Goal: Transaction & Acquisition: Purchase product/service

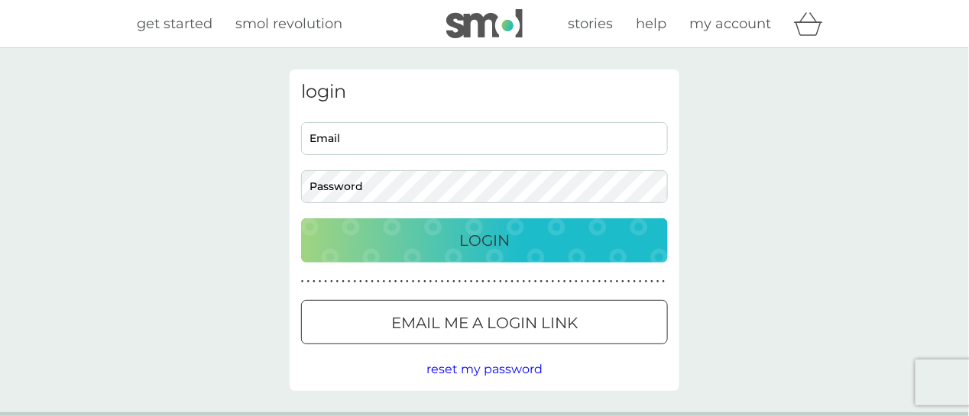
type input "[EMAIL_ADDRESS][DOMAIN_NAME]"
click at [628, 252] on button "Login" at bounding box center [484, 240] width 367 height 44
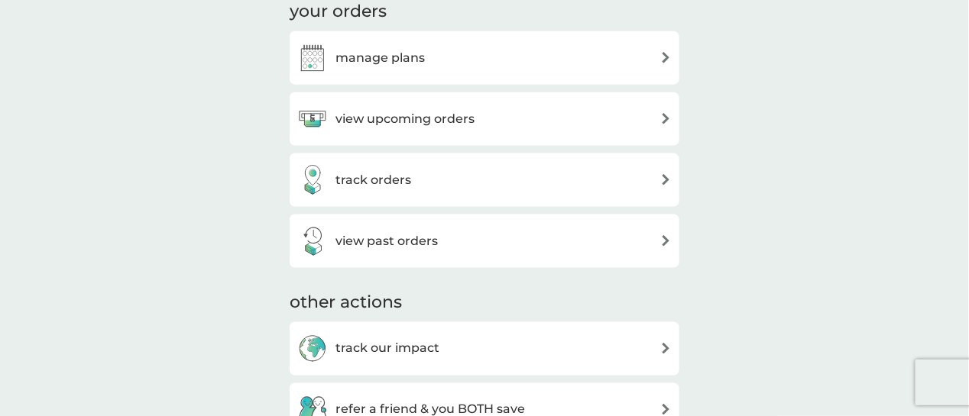
scroll to position [603, 0]
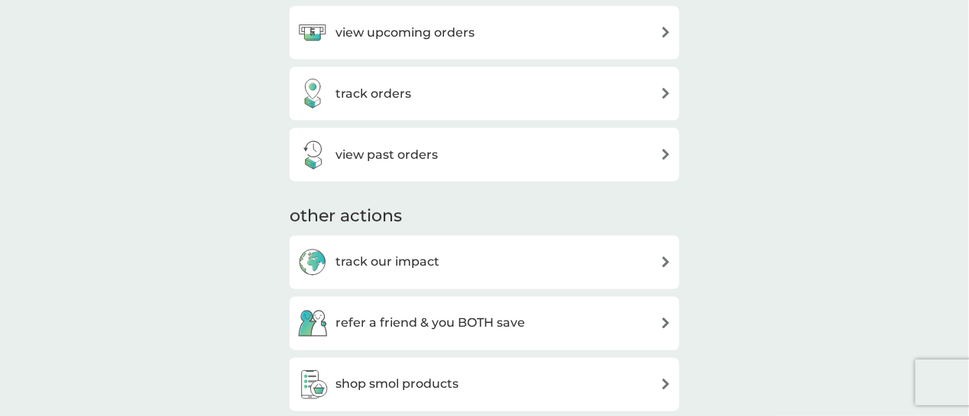
click at [666, 37] on img at bounding box center [665, 32] width 11 height 11
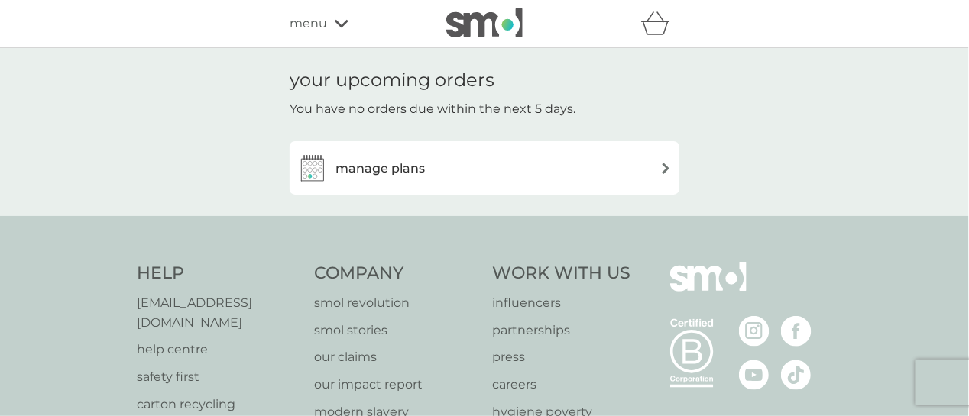
click at [348, 23] on div "menu" at bounding box center [355, 24] width 130 height 20
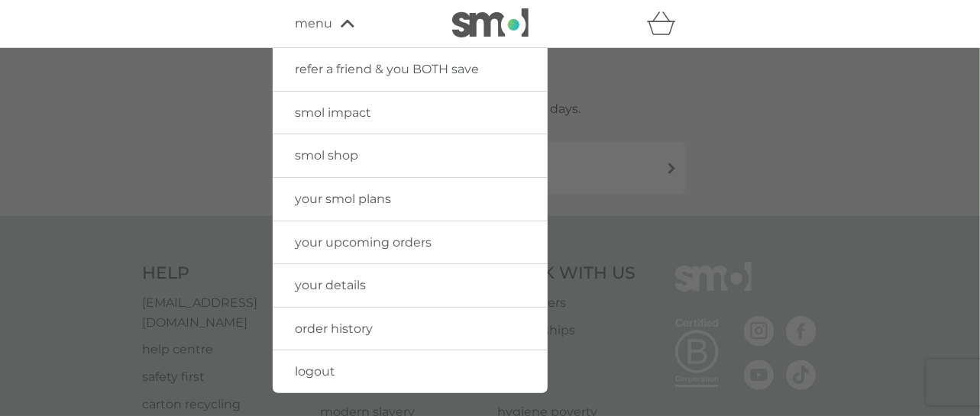
click at [343, 150] on span "smol shop" at bounding box center [327, 155] width 63 height 15
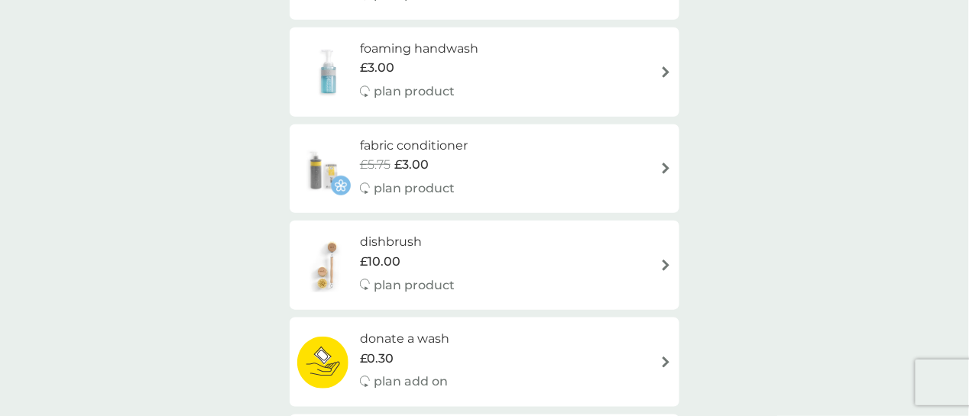
scroll to position [328, 0]
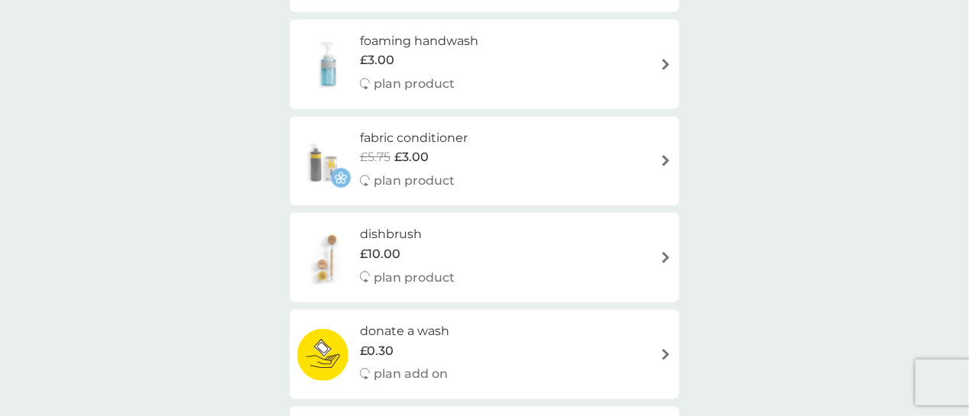
click at [642, 158] on div "fabric conditioner £5.75 £3.00 plan product" at bounding box center [484, 161] width 374 height 66
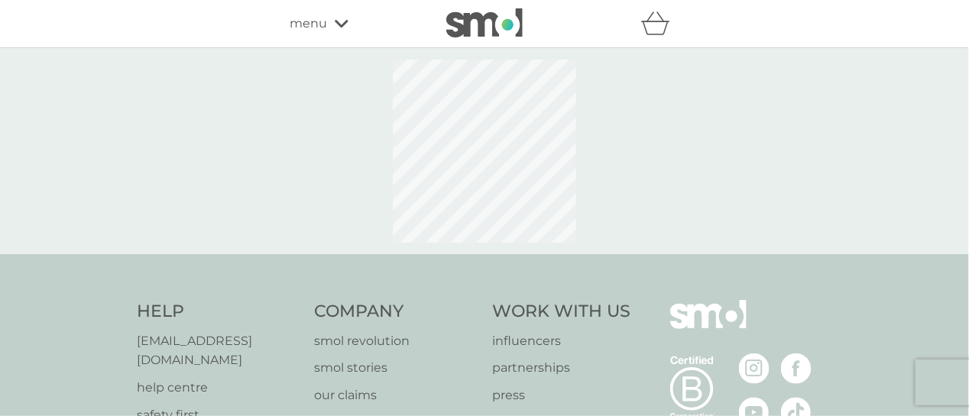
select select "182"
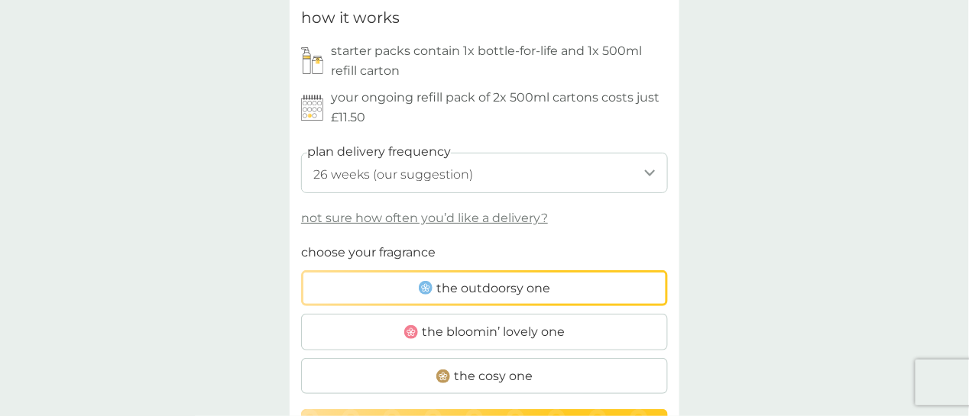
scroll to position [744, 0]
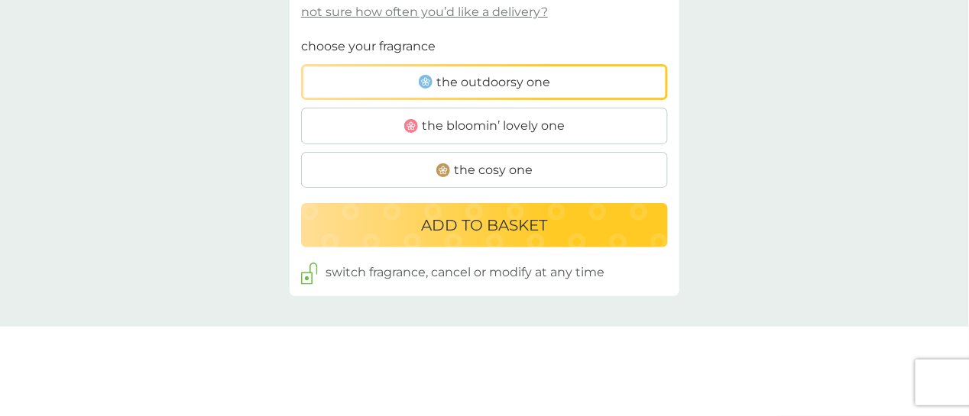
scroll to position [987, 0]
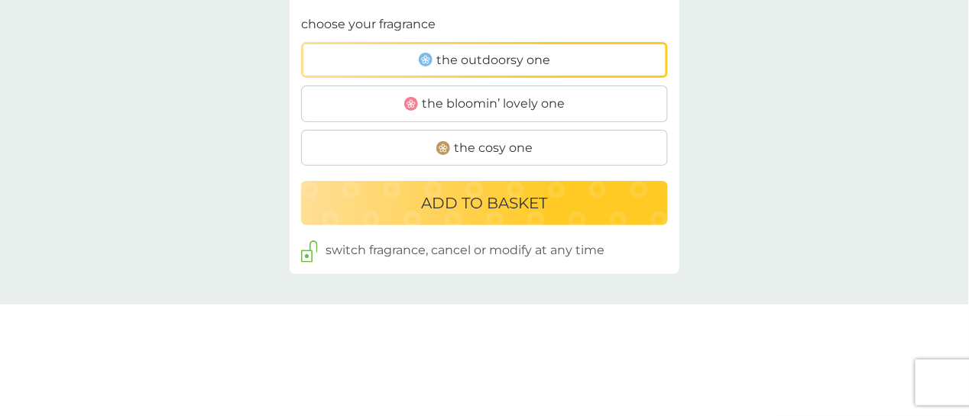
click at [590, 146] on label "the cosy one" at bounding box center [484, 148] width 367 height 37
click at [301, 15] on input "the cosy one" at bounding box center [301, 15] width 0 height 0
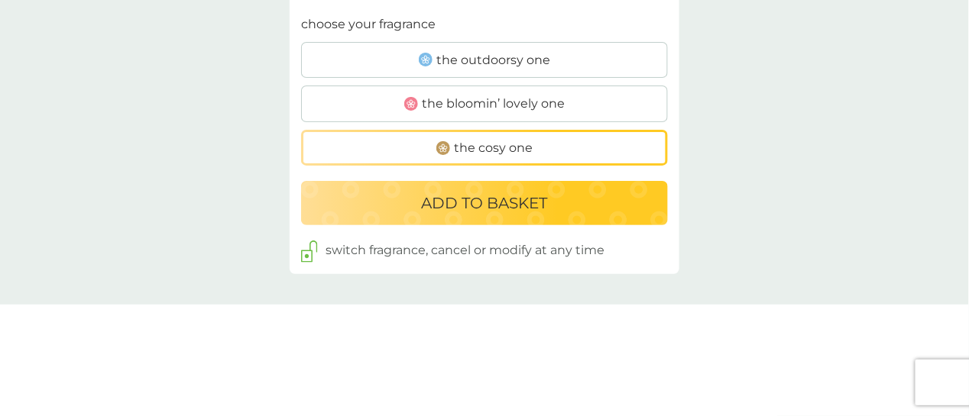
click at [558, 206] on div "ADD TO BASKET" at bounding box center [484, 203] width 336 height 24
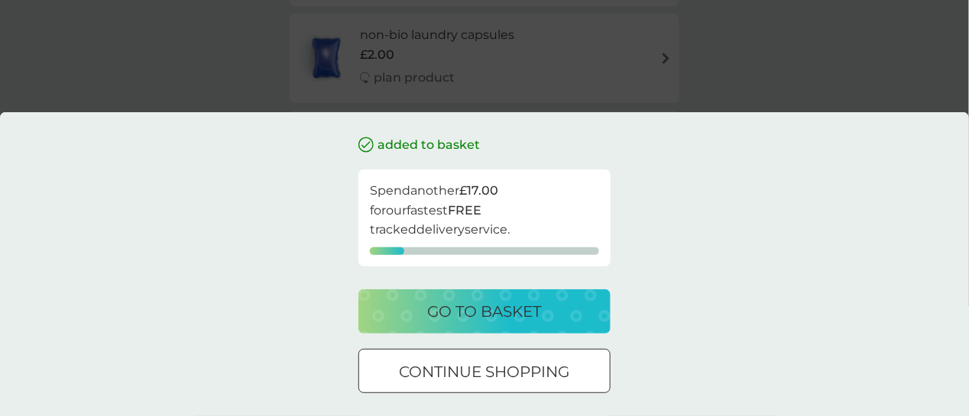
scroll to position [242, 0]
click at [594, 301] on div "go to basket" at bounding box center [485, 311] width 222 height 24
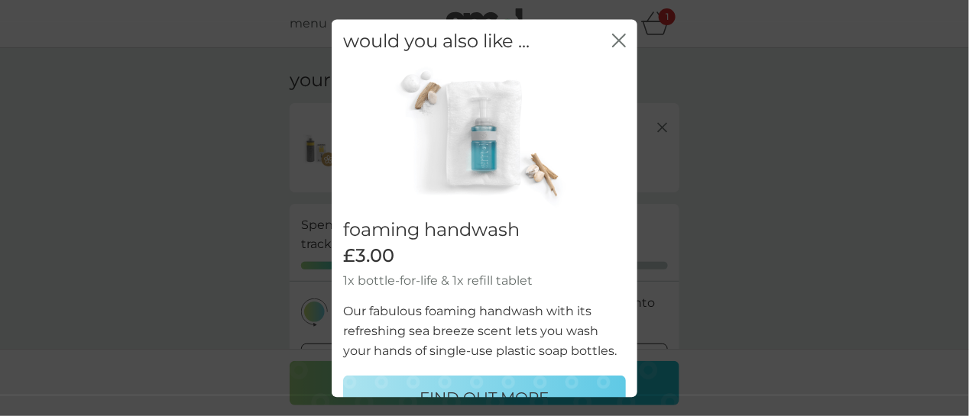
click at [612, 44] on icon "close" at bounding box center [619, 41] width 14 height 14
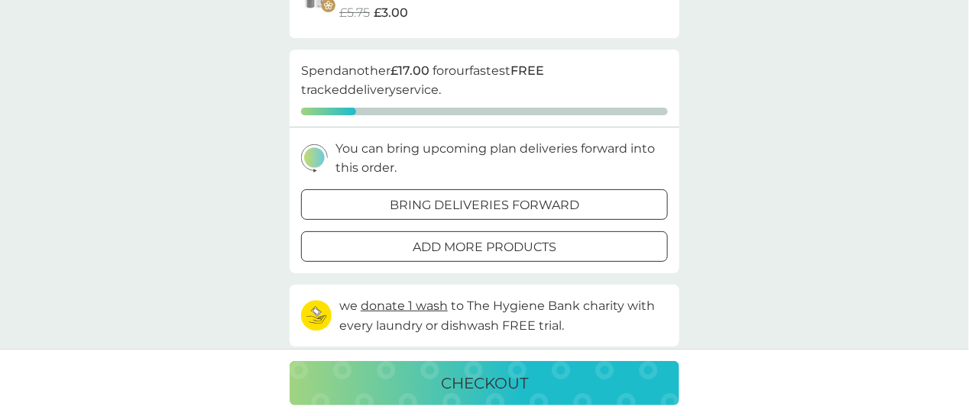
scroll to position [165, 0]
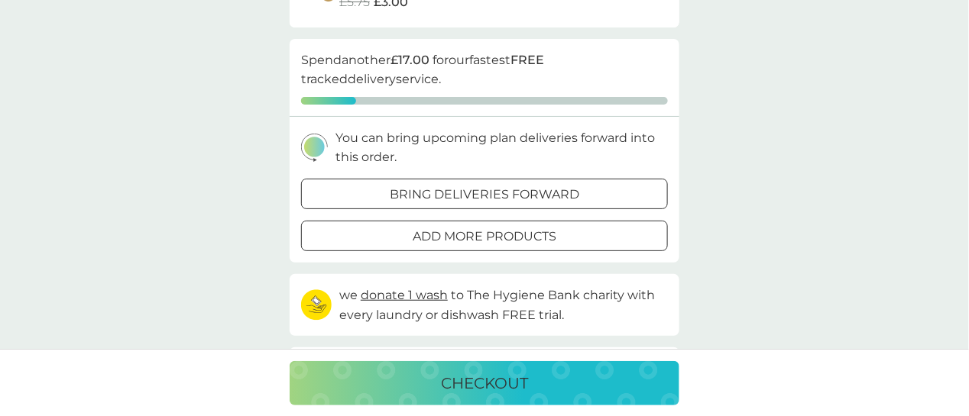
click at [641, 234] on div "add more products" at bounding box center [484, 237] width 365 height 20
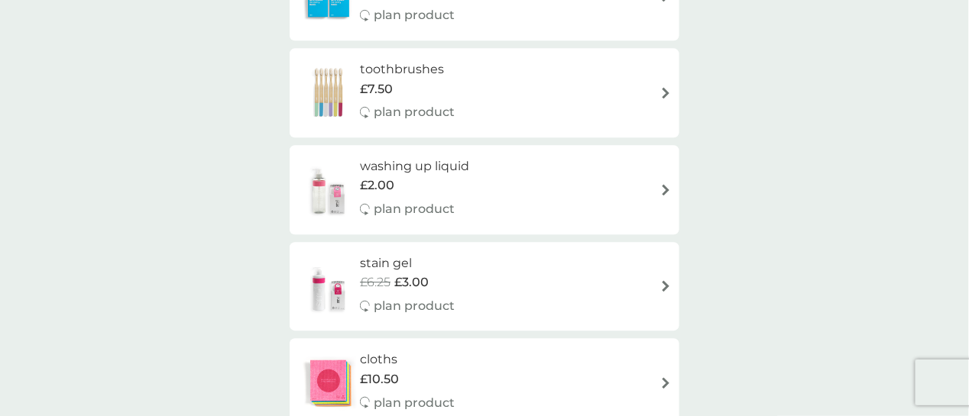
scroll to position [1050, 0]
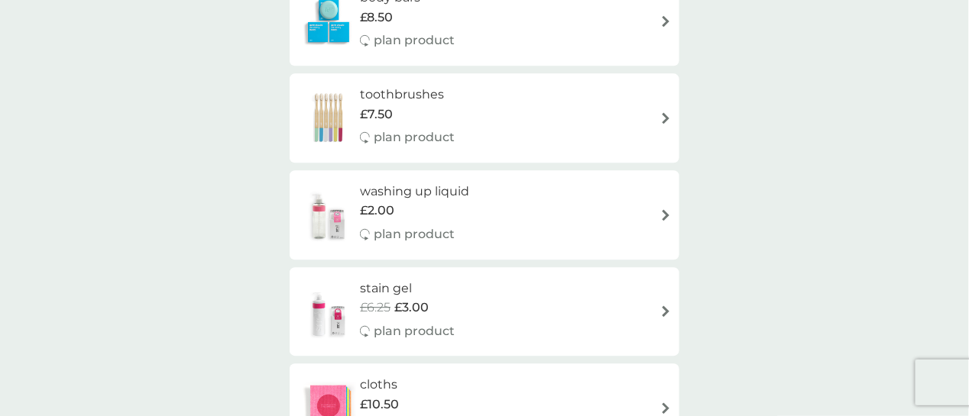
click at [647, 221] on div "washing up liquid £2.00 plan product" at bounding box center [484, 215] width 374 height 66
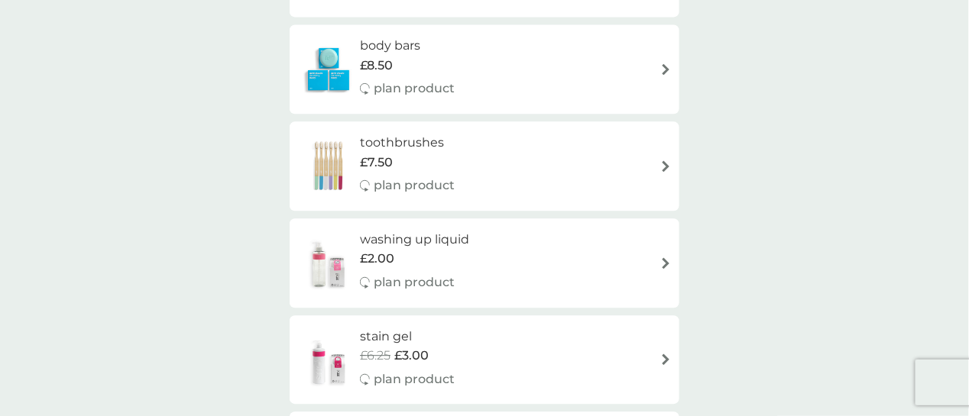
scroll to position [1063, 0]
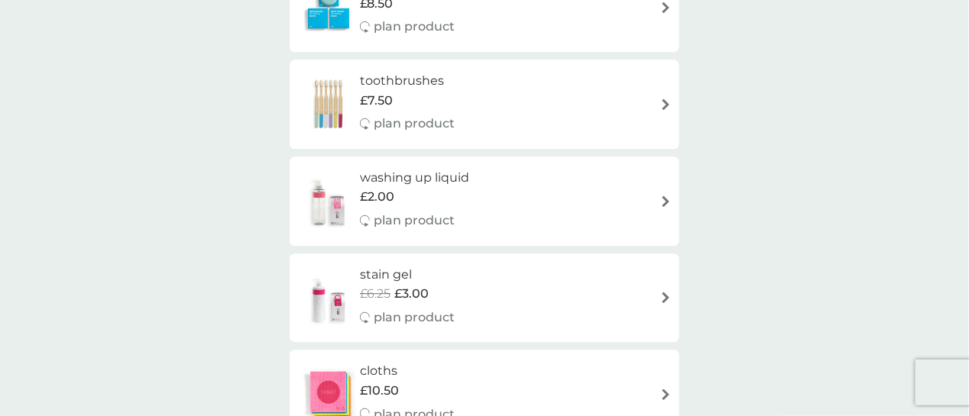
click at [438, 183] on h6 "washing up liquid" at bounding box center [414, 178] width 109 height 20
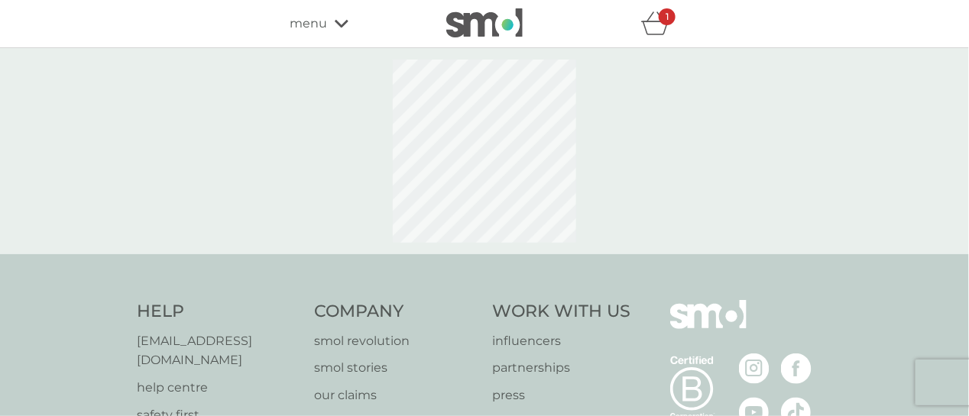
select select "112"
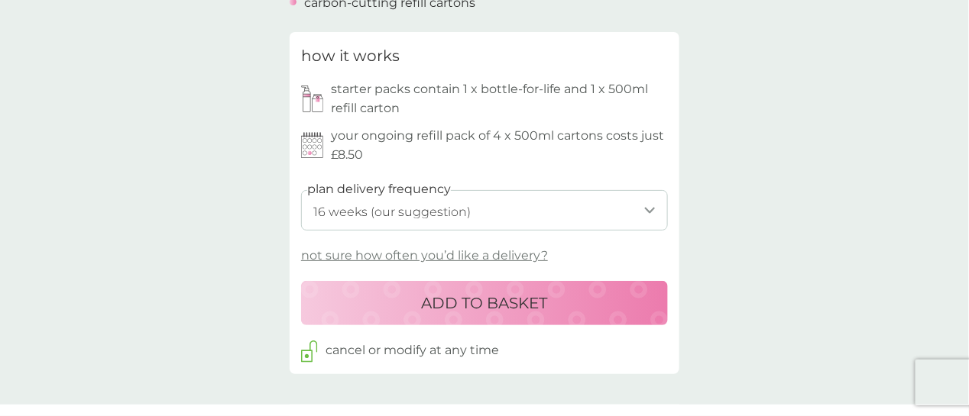
scroll to position [677, 0]
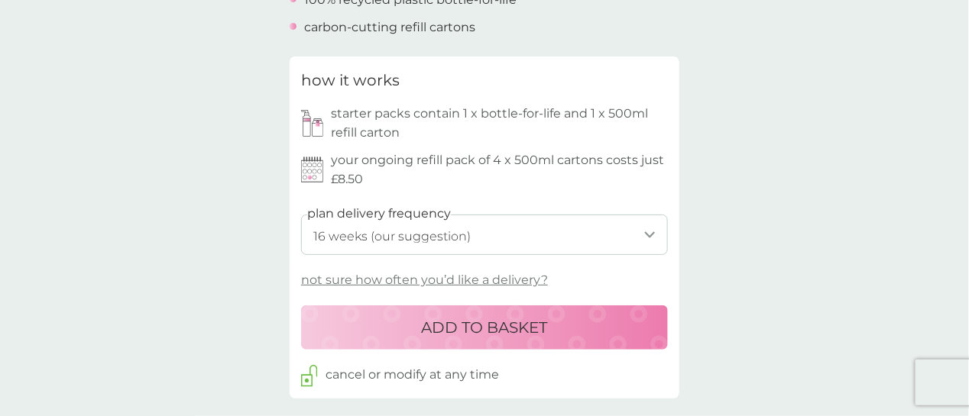
click at [652, 237] on select "1 week 2 weeks 3 weeks 4 weeks 5 weeks 6 weeks 7 weeks 8 weeks 9 weeks 10 weeks…" at bounding box center [484, 235] width 367 height 40
click at [746, 229] on div "back Keeps me organised and love the products Super delivery always advising if…" at bounding box center [484, 347] width 969 height 1908
click at [637, 332] on div "ADD TO BASKET" at bounding box center [484, 327] width 336 height 24
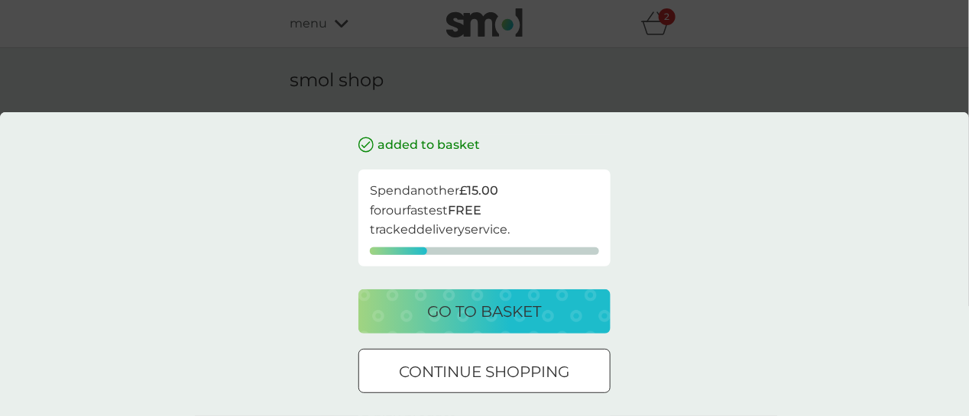
click at [558, 367] on p "continue shopping" at bounding box center [485, 372] width 170 height 24
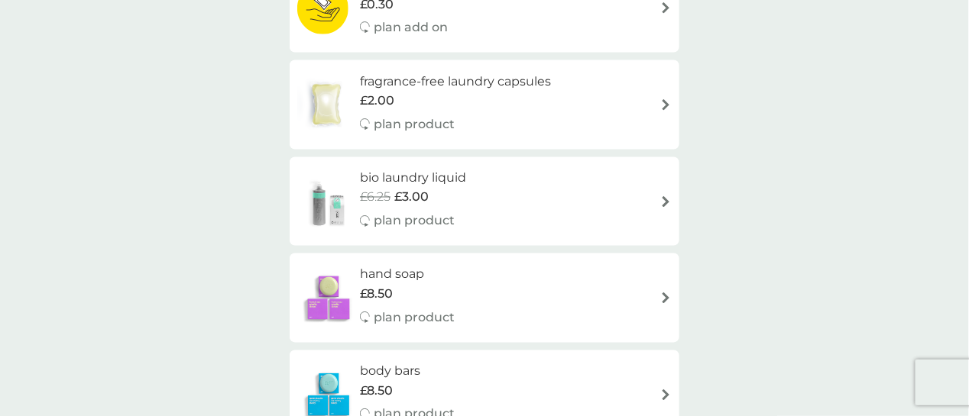
scroll to position [667, 0]
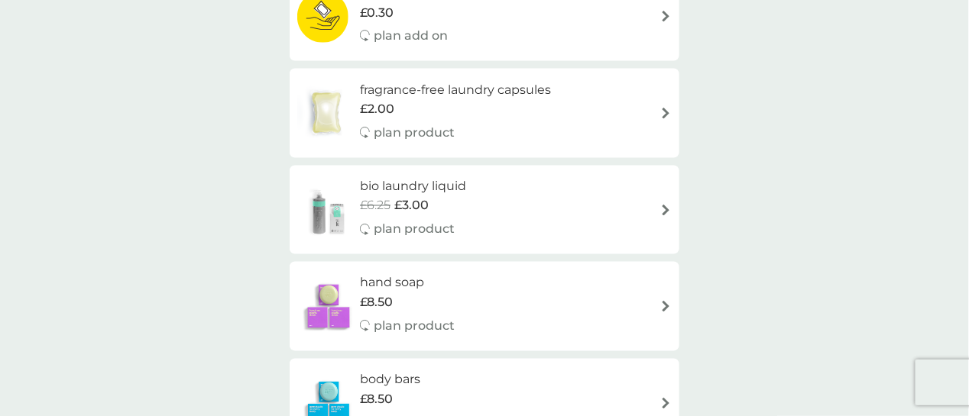
click at [594, 132] on div "fragrance-free laundry capsules £2.00 plan product" at bounding box center [484, 113] width 374 height 66
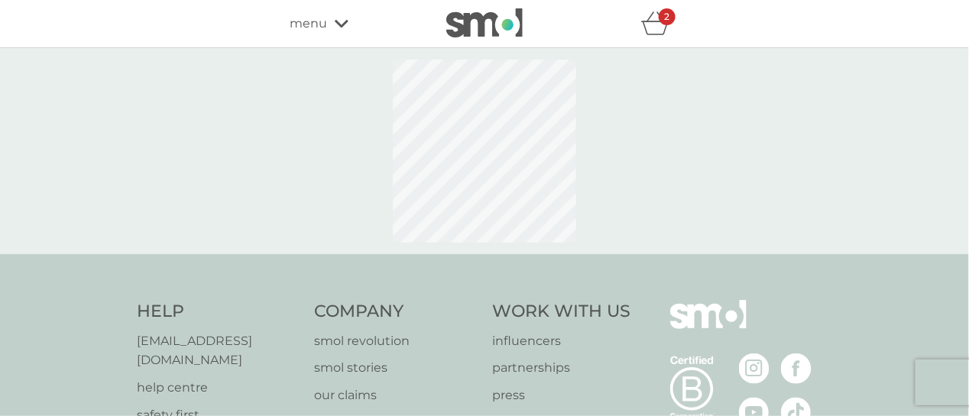
select select "42"
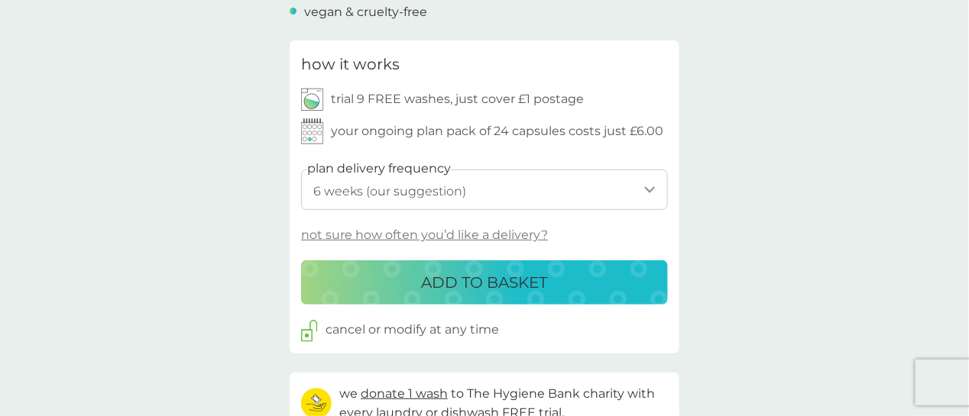
scroll to position [695, 0]
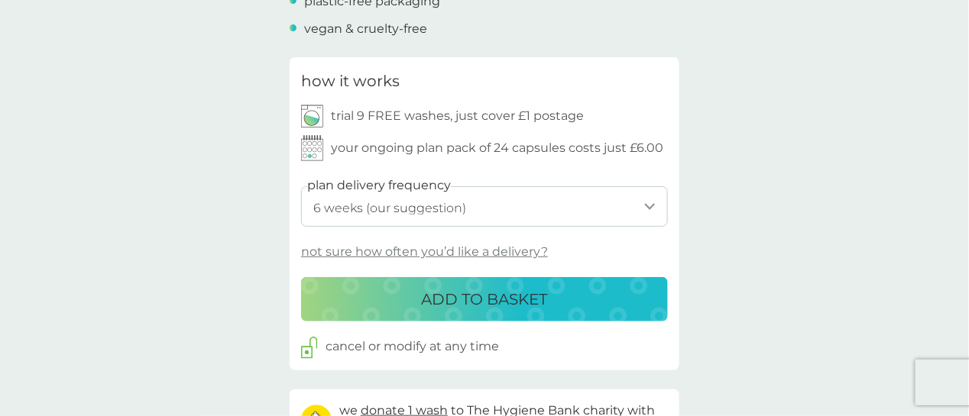
click at [623, 295] on div "ADD TO BASKET" at bounding box center [484, 299] width 336 height 24
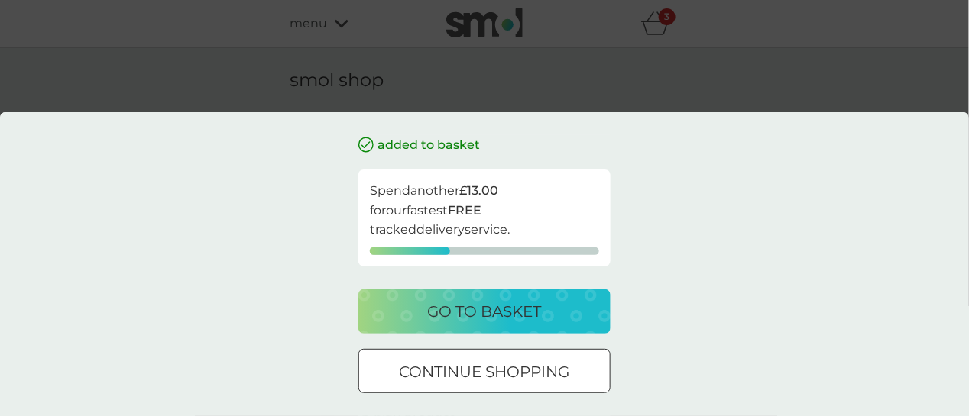
click at [547, 323] on div "go to basket" at bounding box center [485, 311] width 222 height 24
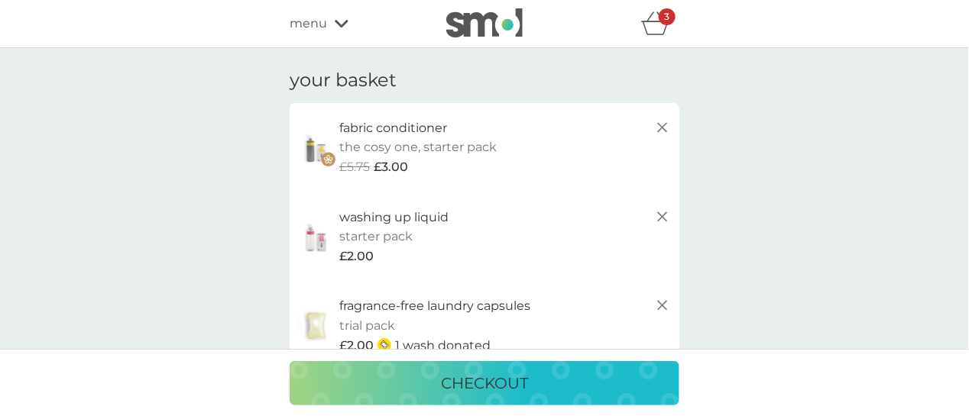
click at [625, 377] on div "checkout" at bounding box center [484, 383] width 359 height 24
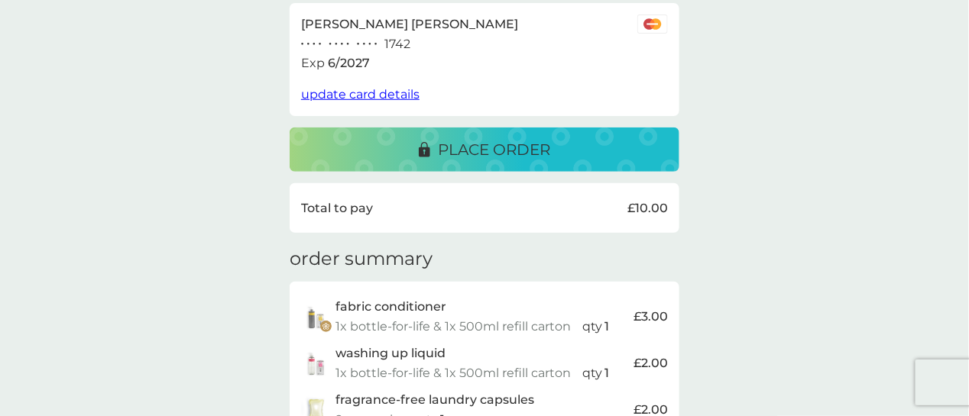
scroll to position [290, 0]
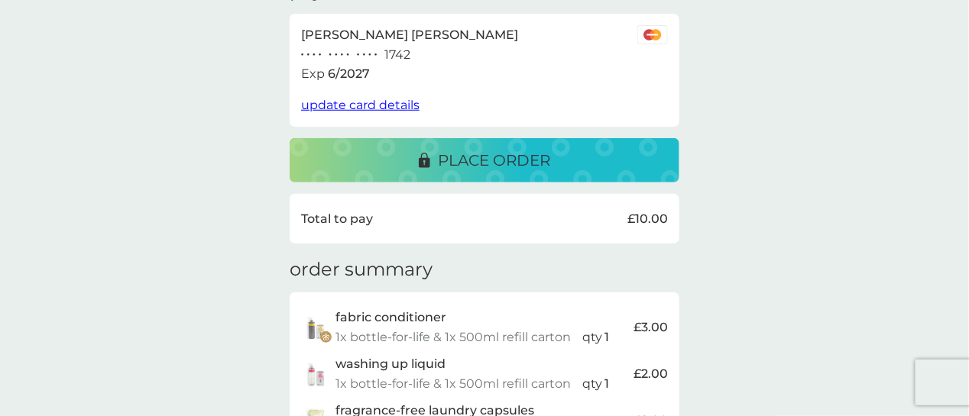
click at [623, 158] on div "place order" at bounding box center [484, 160] width 359 height 24
